Goal: Find specific page/section: Locate item on page

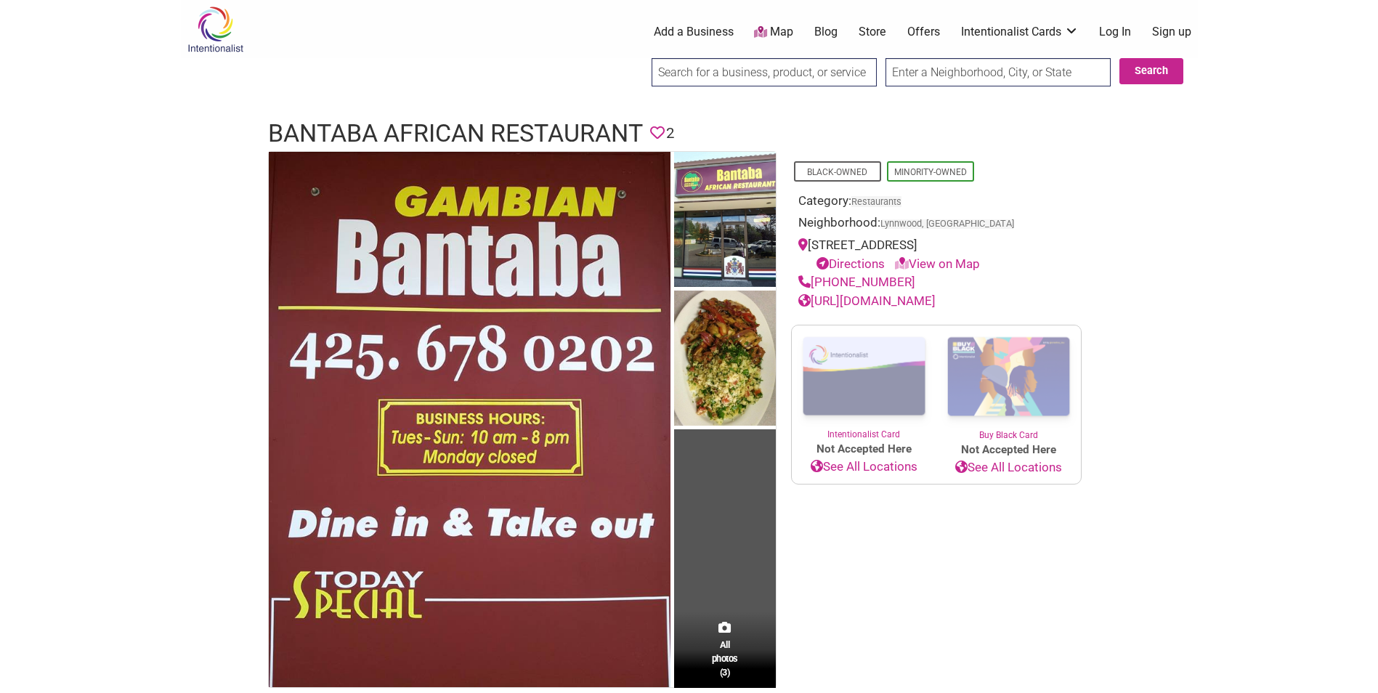
click at [712, 262] on img at bounding box center [725, 221] width 102 height 139
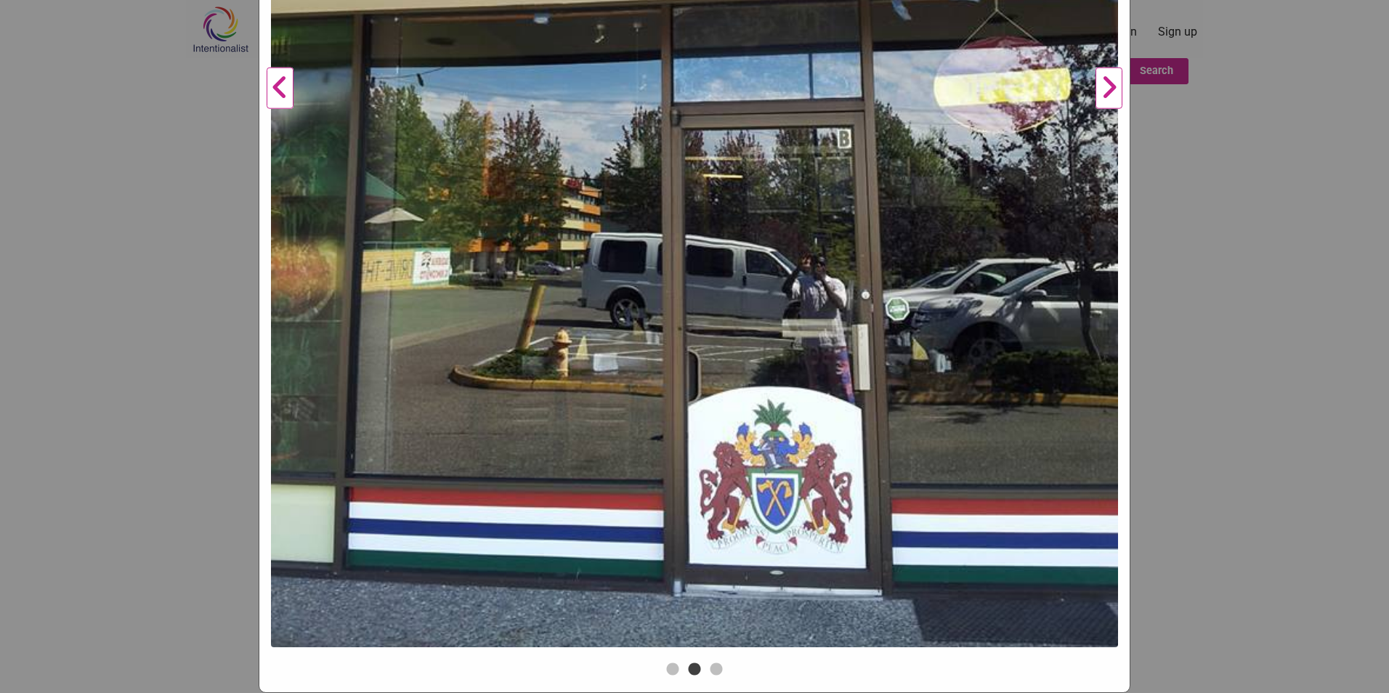
scroll to position [388, 0]
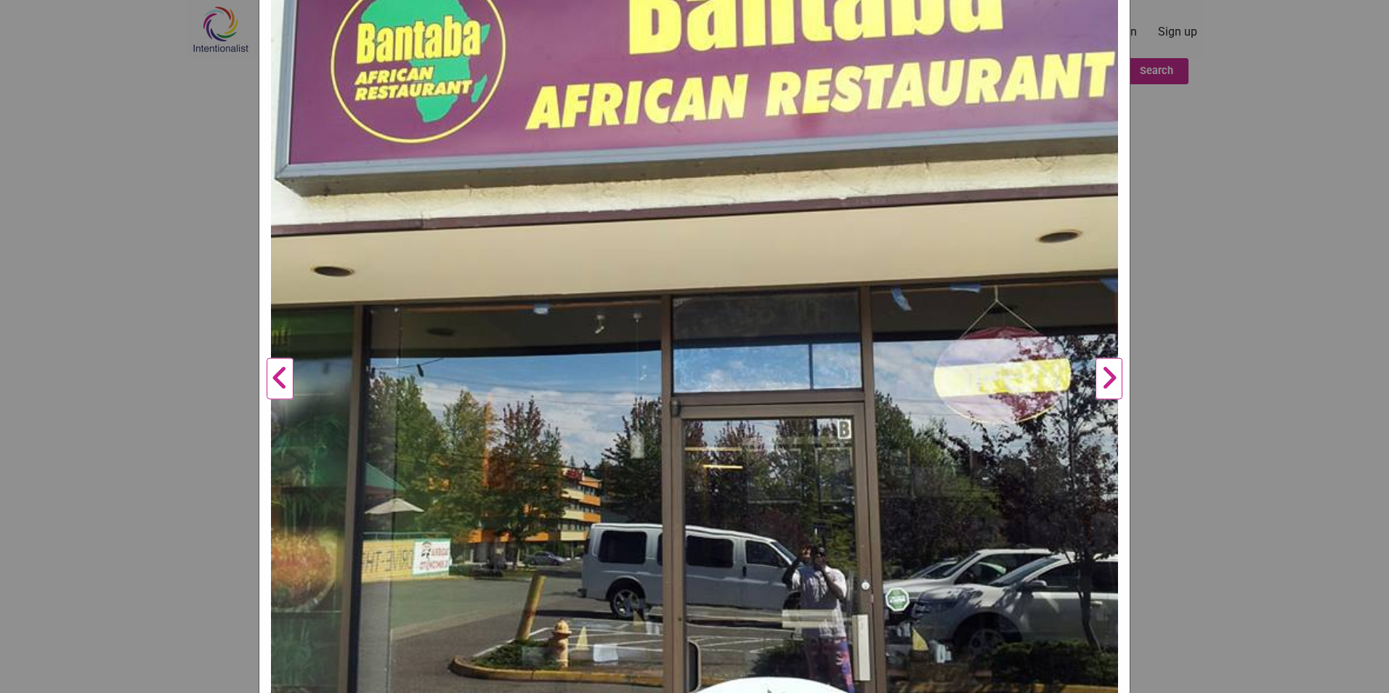
click at [1093, 389] on button "Next" at bounding box center [1109, 378] width 40 height 1141
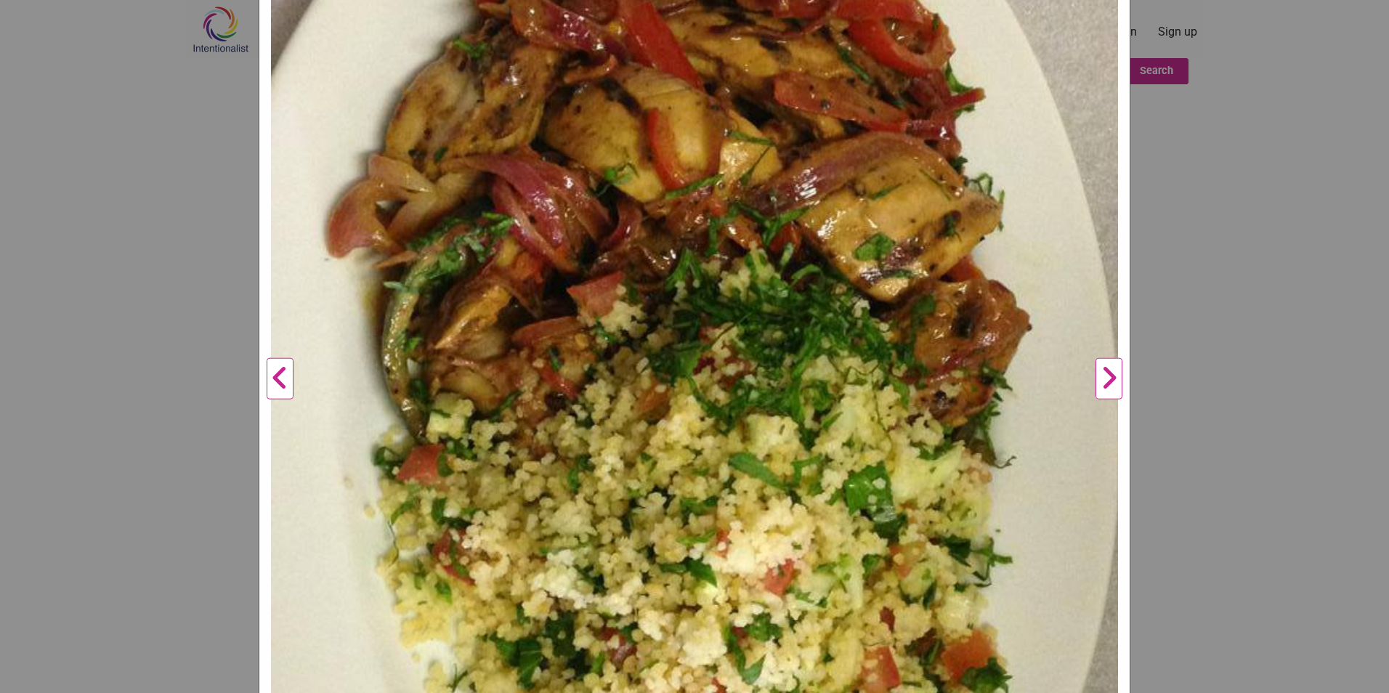
click at [1094, 389] on button "Next" at bounding box center [1109, 378] width 40 height 1141
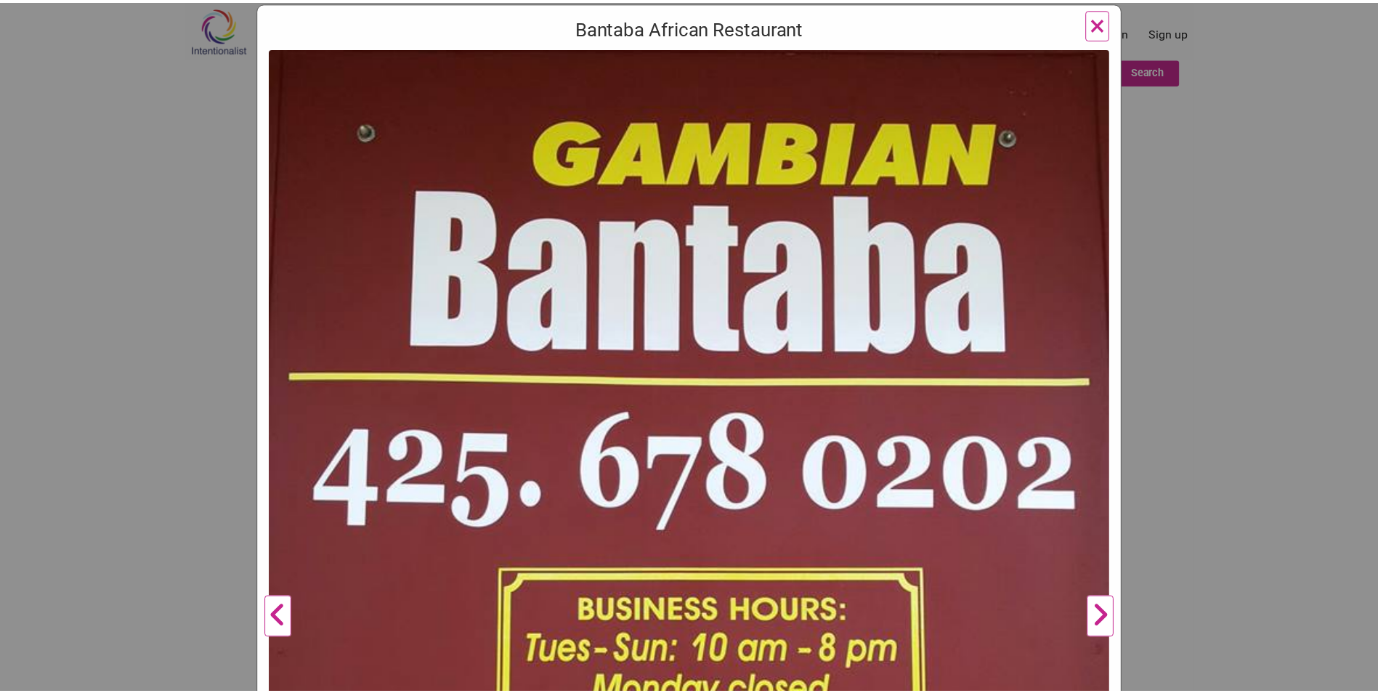
scroll to position [97, 0]
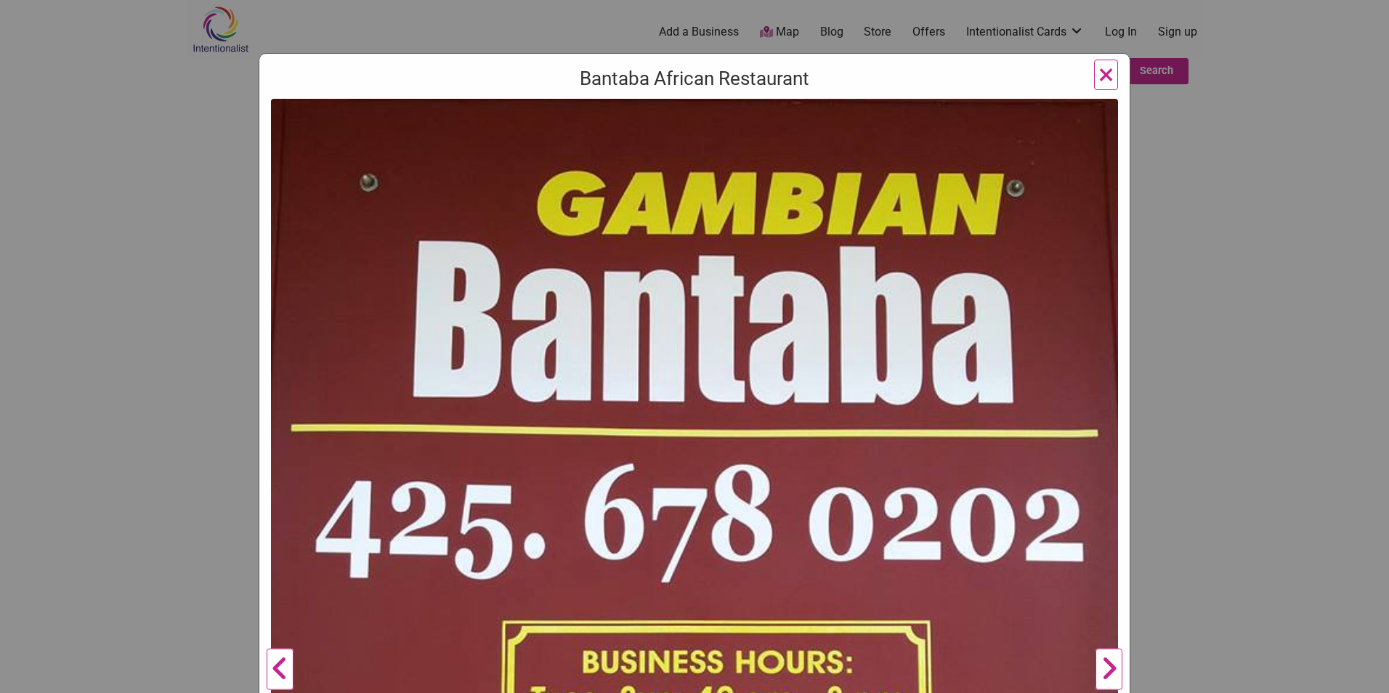
click at [1109, 72] on button "×" at bounding box center [1106, 75] width 24 height 31
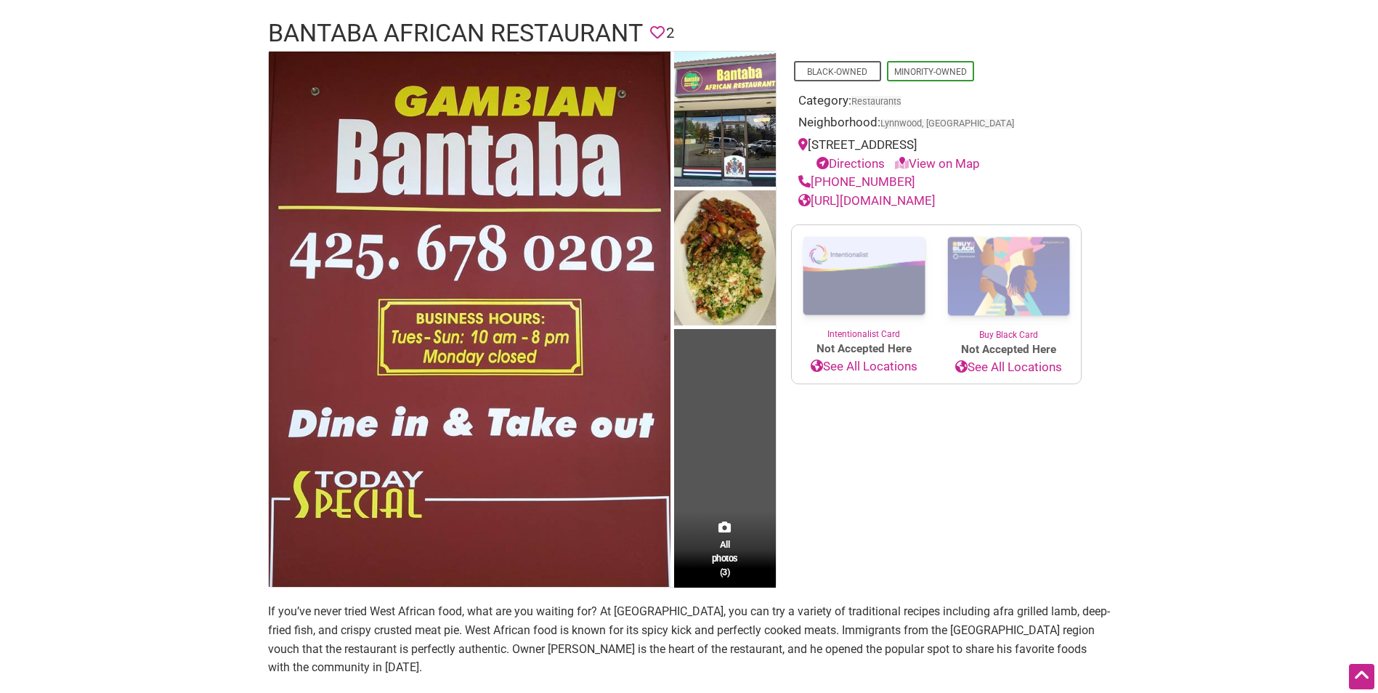
scroll to position [96, 0]
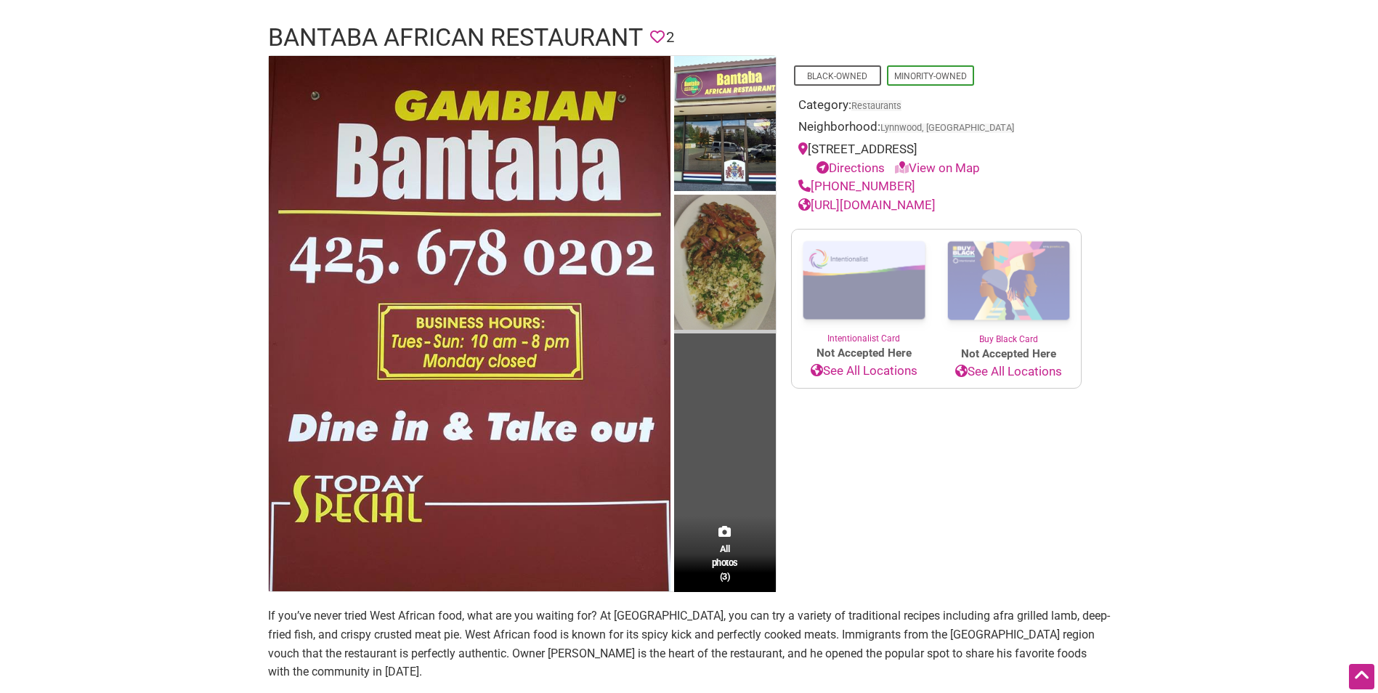
click at [737, 227] on img at bounding box center [725, 264] width 102 height 139
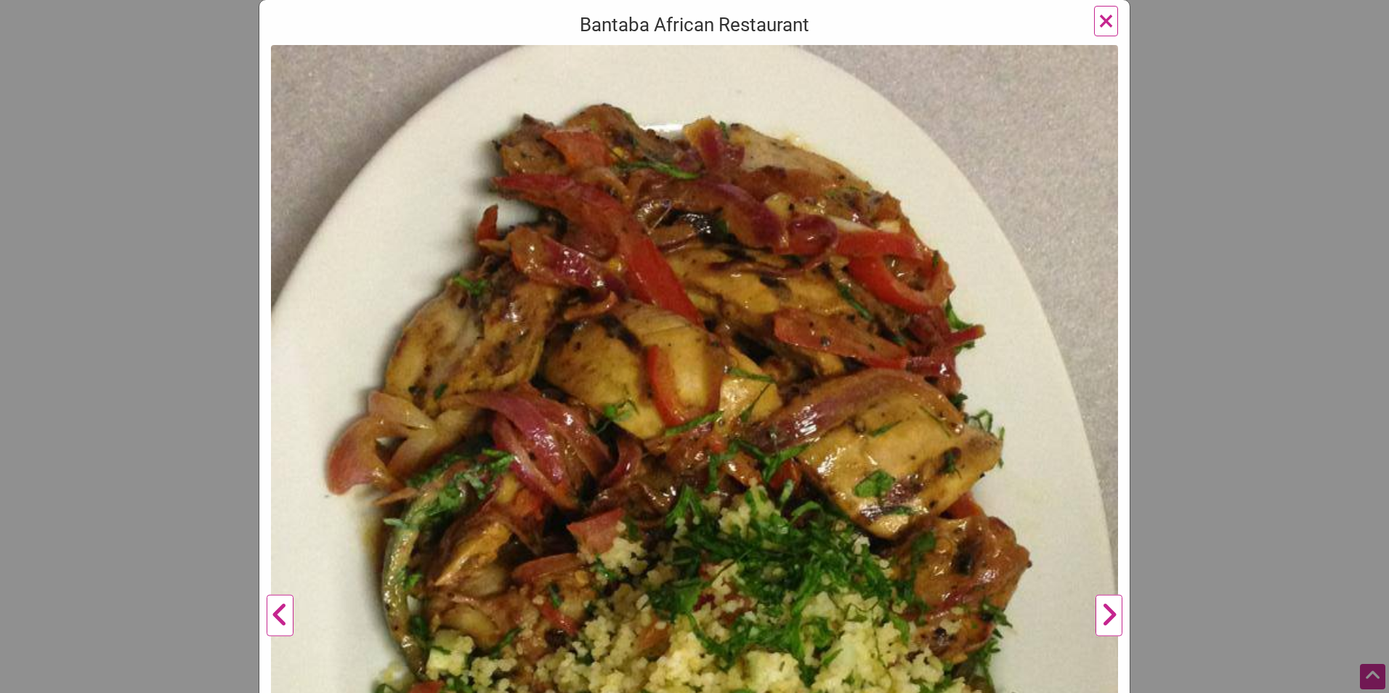
click at [1109, 20] on button "×" at bounding box center [1106, 21] width 24 height 31
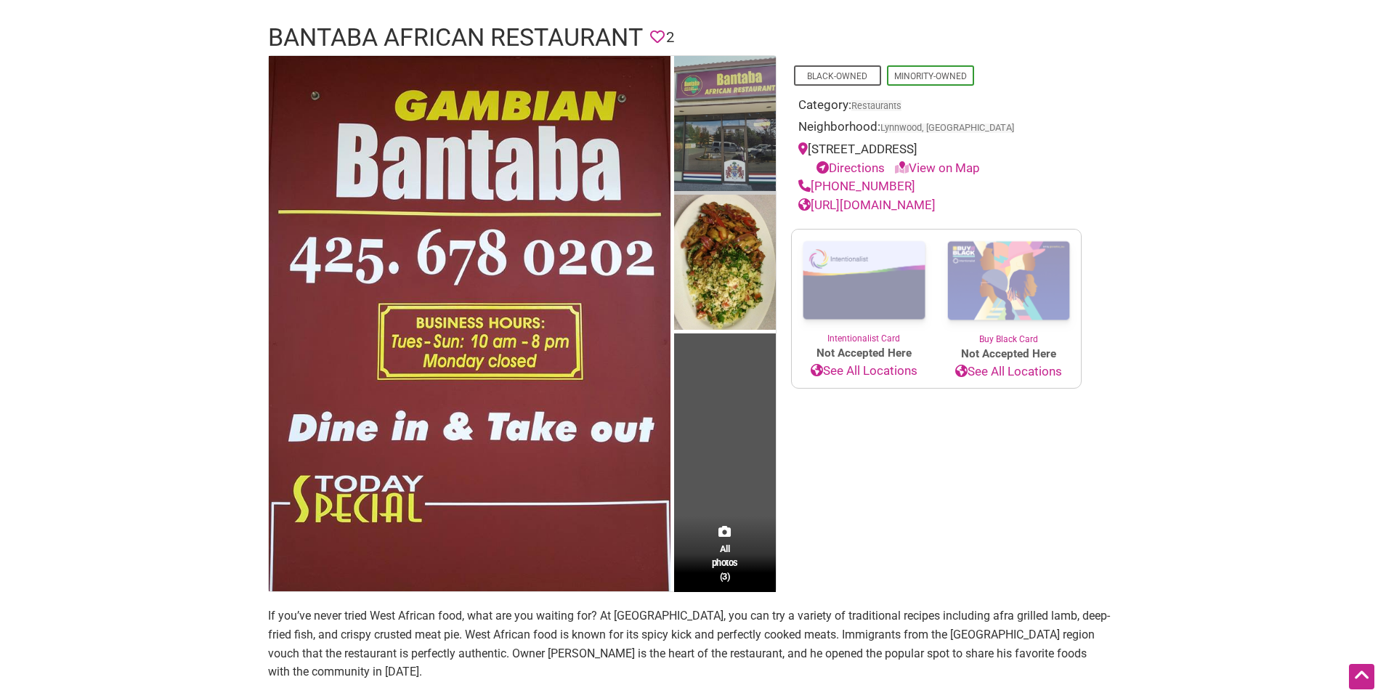
click at [715, 144] on img at bounding box center [725, 125] width 102 height 139
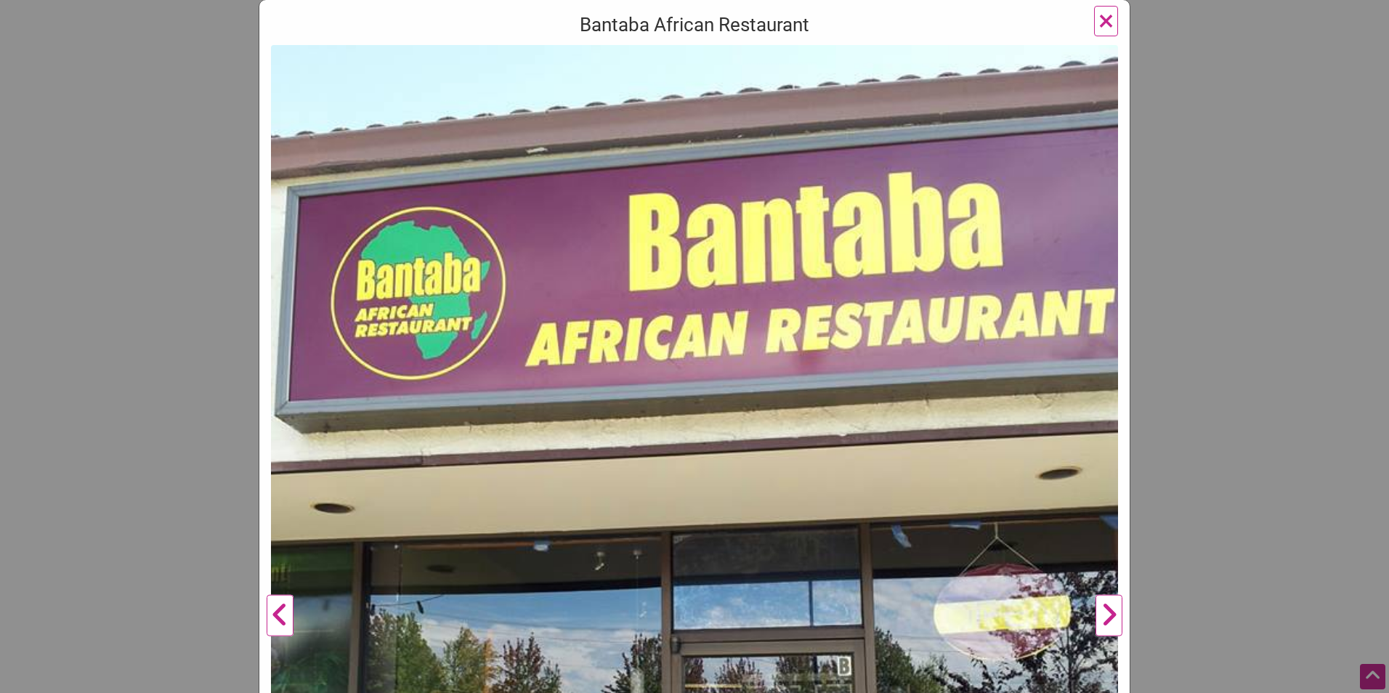
click at [1106, 35] on span "×" at bounding box center [1106, 21] width 15 height 34
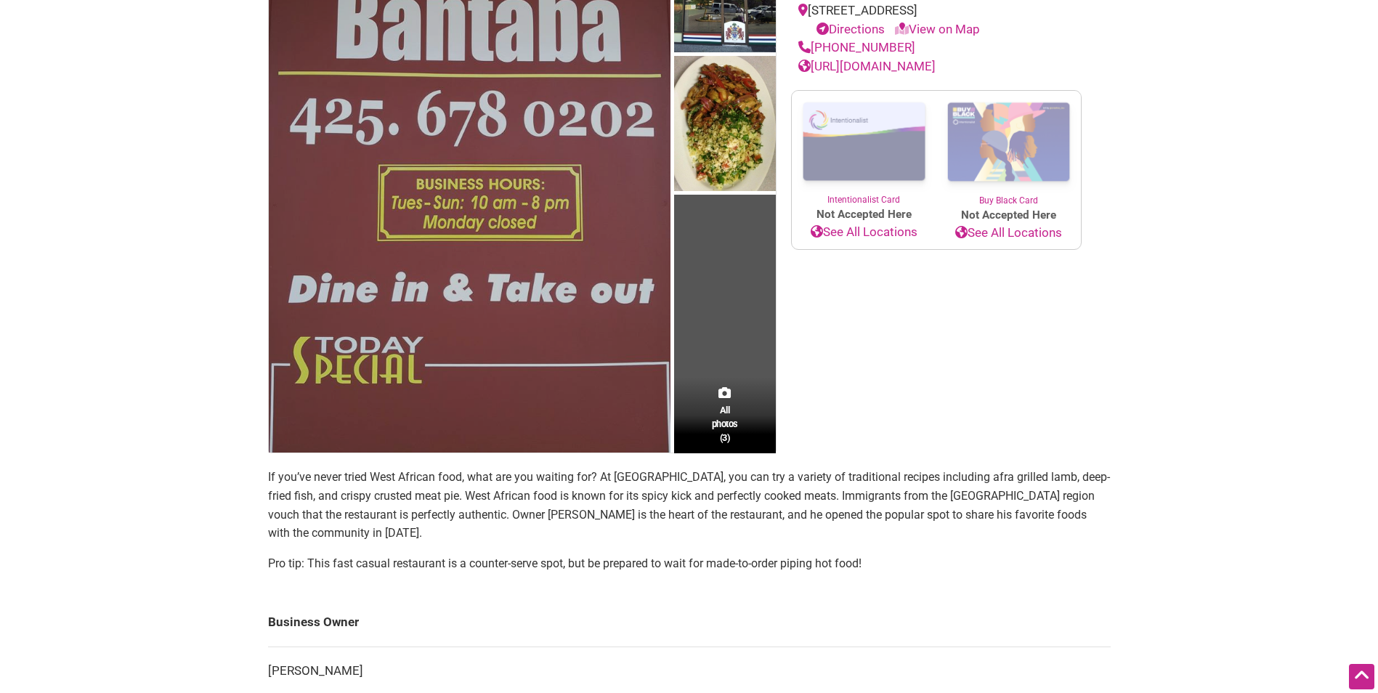
scroll to position [459, 0]
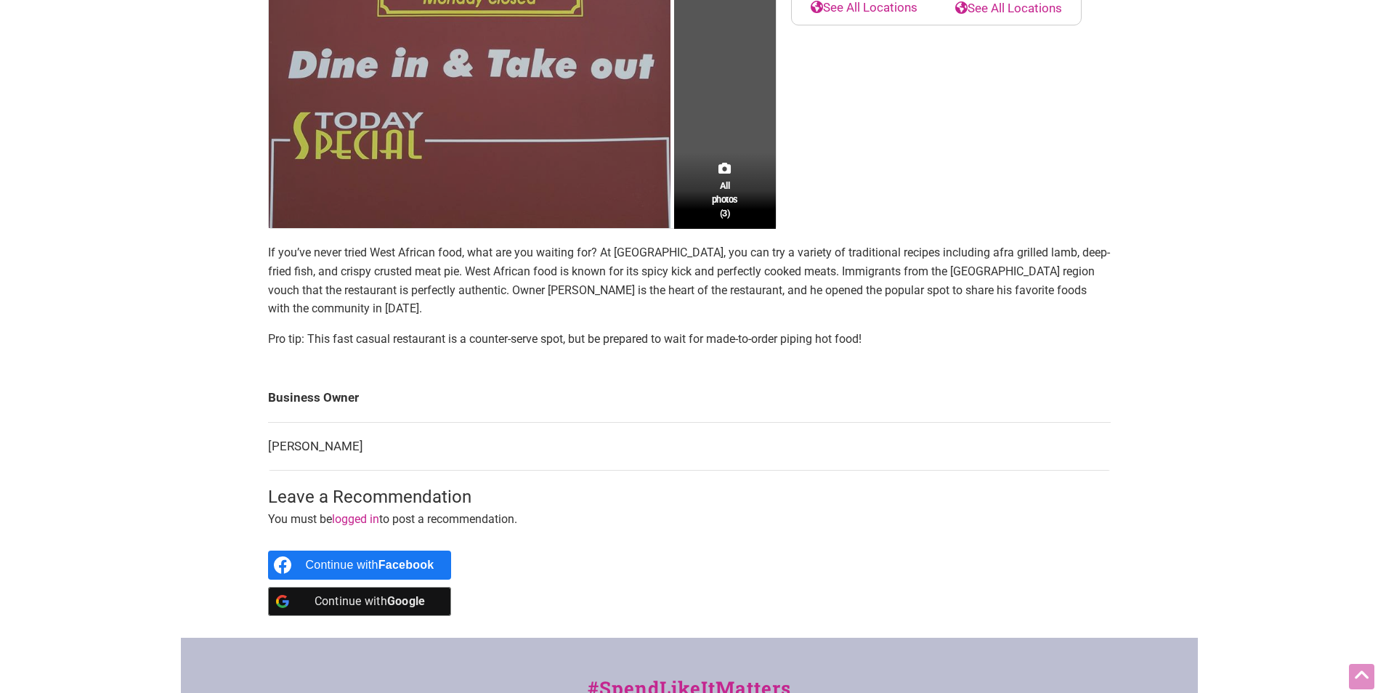
scroll to position [459, 0]
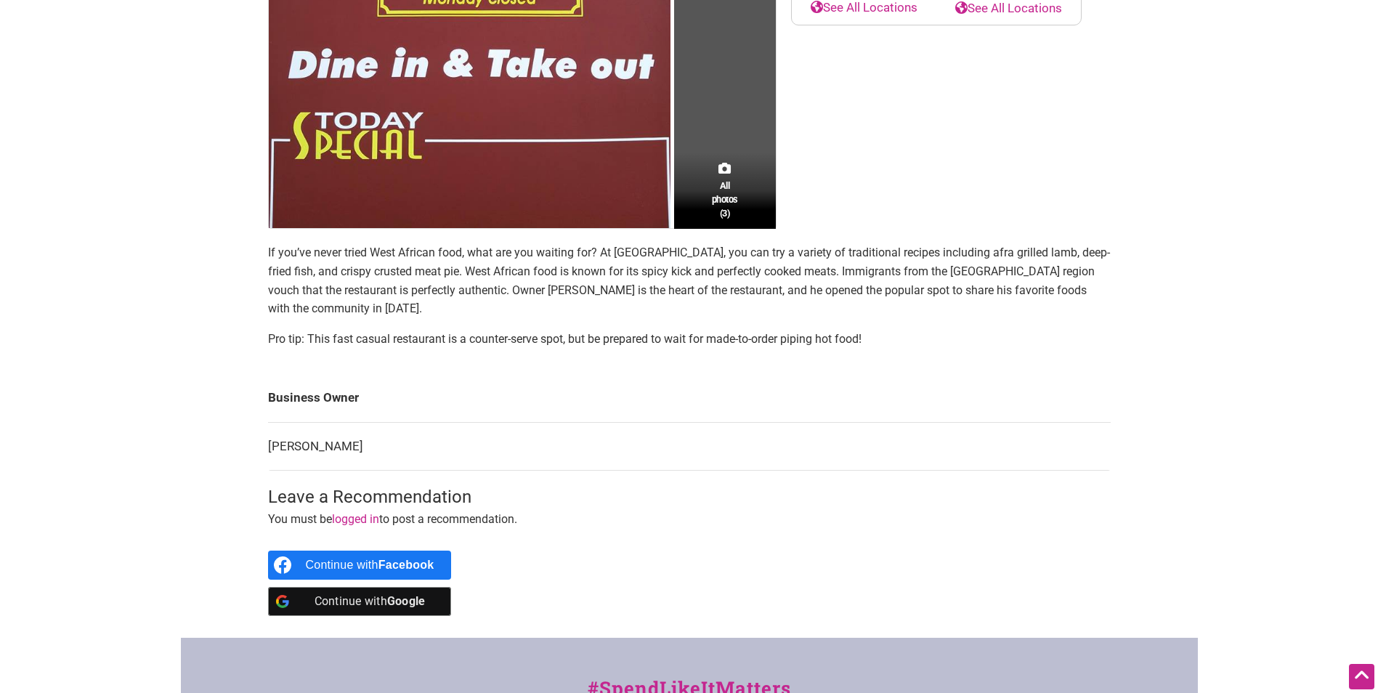
drag, startPoint x: 1320, startPoint y: 288, endPoint x: 1197, endPoint y: 49, distance: 269.7
